Goal: Task Accomplishment & Management: Complete application form

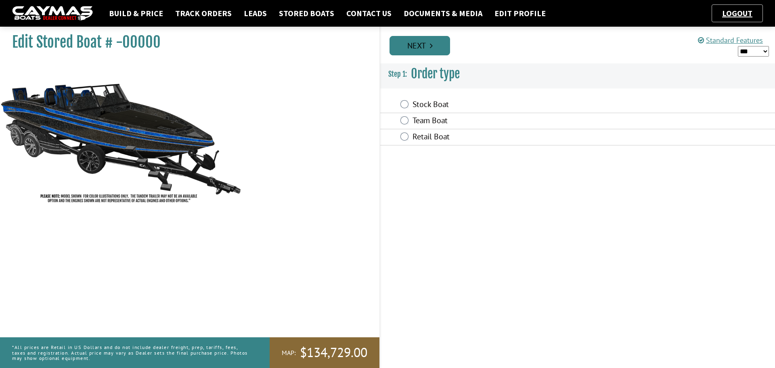
click at [415, 47] on link "Next" at bounding box center [419, 45] width 61 height 19
click at [411, 42] on link "Next" at bounding box center [419, 45] width 61 height 19
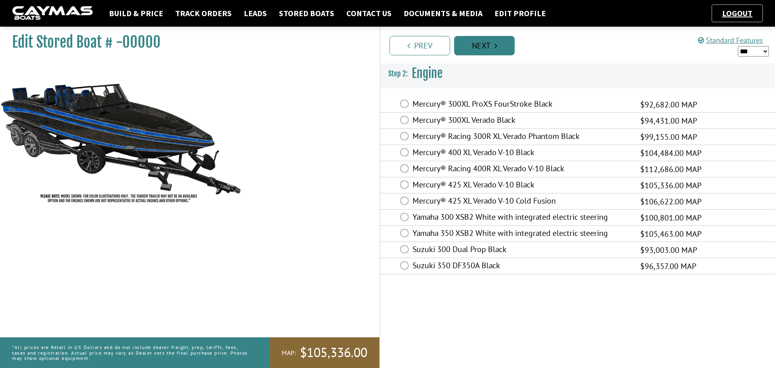
click at [464, 44] on link "Next" at bounding box center [484, 45] width 61 height 19
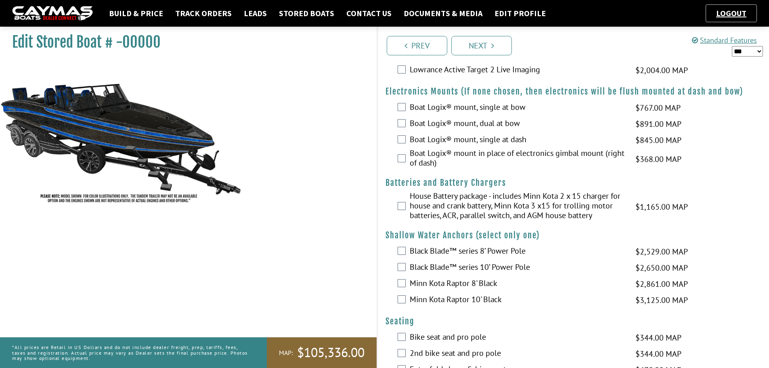
scroll to position [524, 0]
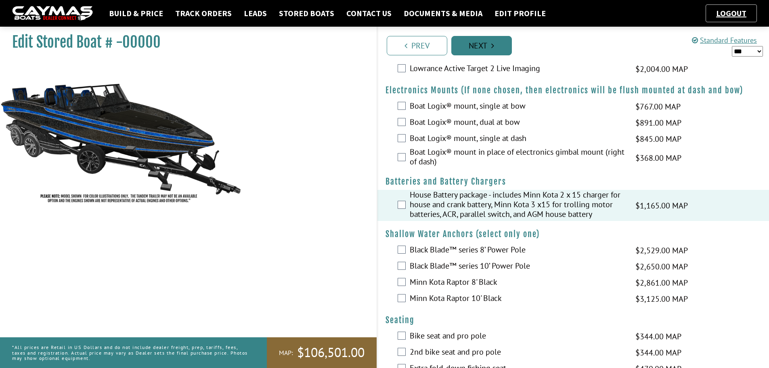
click at [475, 49] on link "Next" at bounding box center [481, 45] width 61 height 19
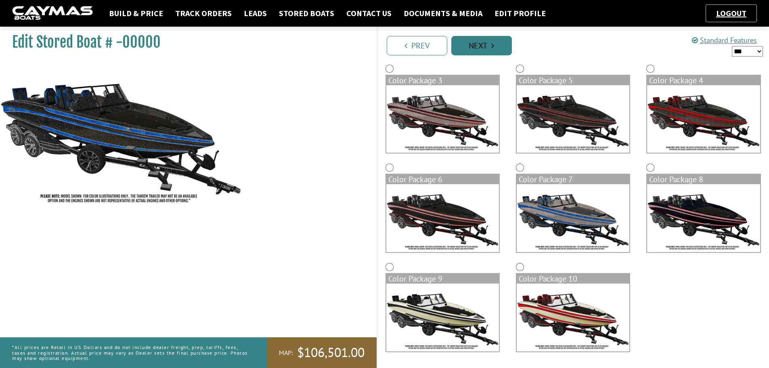
click at [475, 49] on link "Next" at bounding box center [481, 45] width 61 height 19
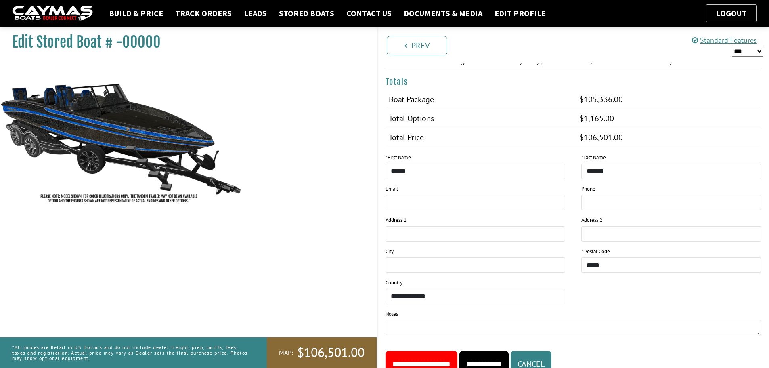
scroll to position [468, 0]
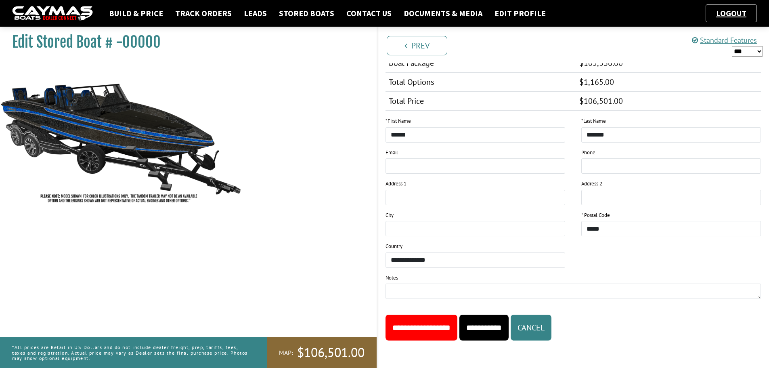
click at [409, 324] on input "**********" at bounding box center [421, 327] width 72 height 26
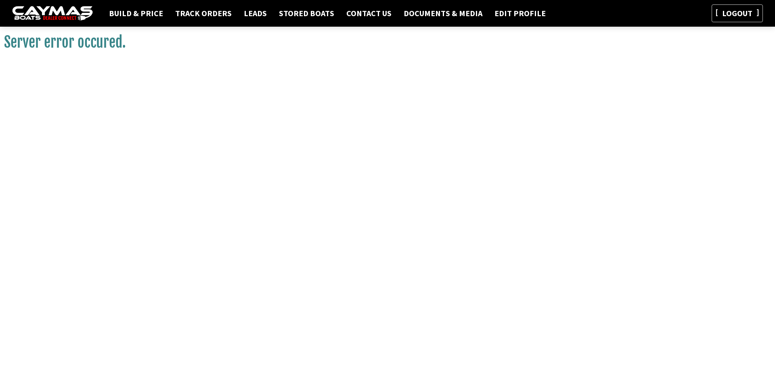
click at [734, 17] on link "Logout" at bounding box center [737, 13] width 38 height 10
